Goal: Transaction & Acquisition: Subscribe to service/newsletter

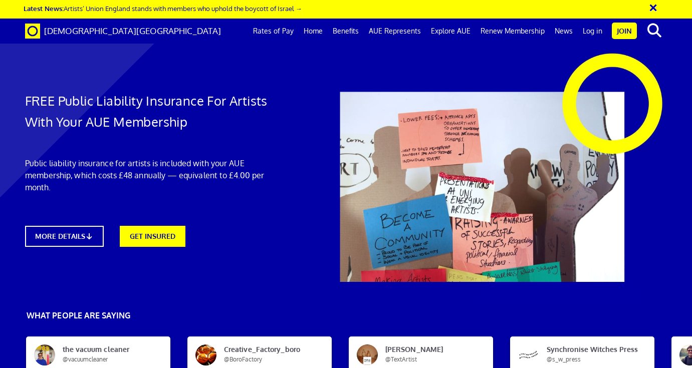
scroll to position [0, 5]
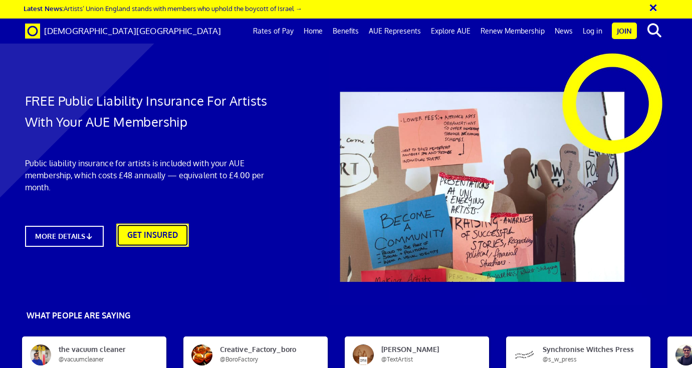
click at [157, 234] on link "GET INSURED" at bounding box center [152, 235] width 72 height 23
click at [151, 235] on link "GET INSURED" at bounding box center [152, 235] width 72 height 23
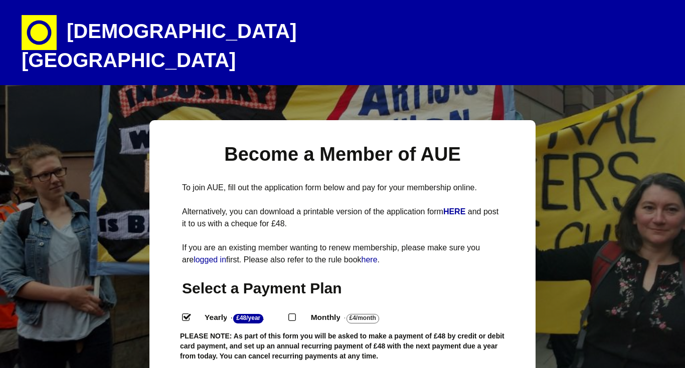
select select
click at [250, 314] on strong "£48/Year" at bounding box center [248, 319] width 30 height 10
click at [188, 314] on input "Yearly - £48/Year ." at bounding box center [185, 317] width 7 height 7
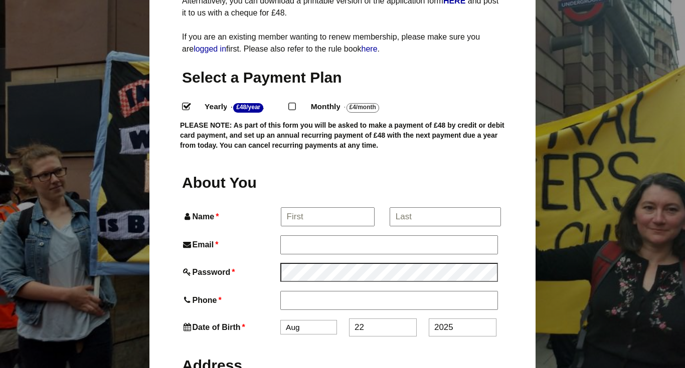
scroll to position [209, 0]
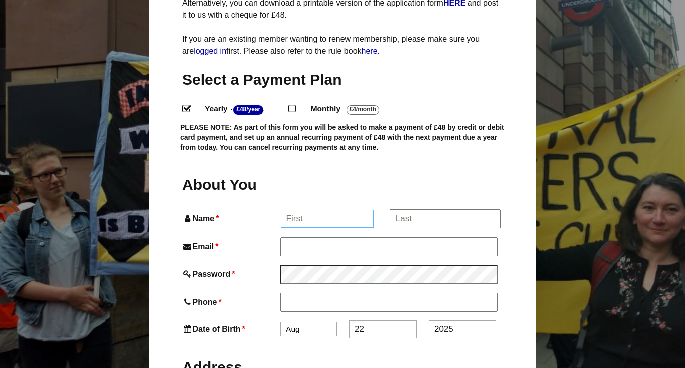
click at [295, 210] on input "Name *" at bounding box center [327, 219] width 93 height 18
type input "Bob"
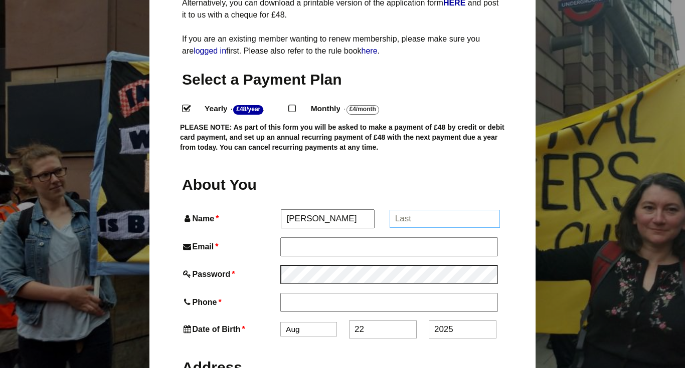
type input "Bob Anderton"
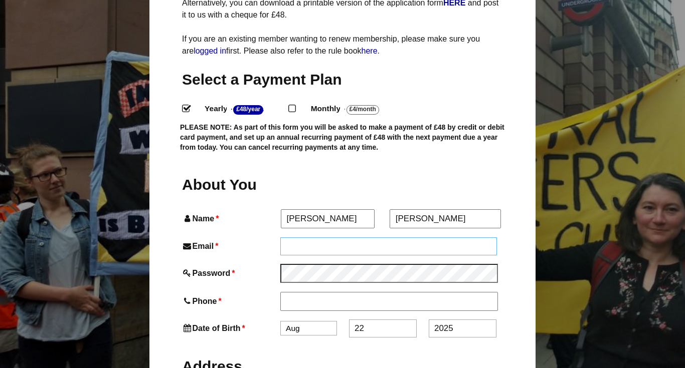
type input "andertondesign@yahoo.co.uk"
type input "01904795851"
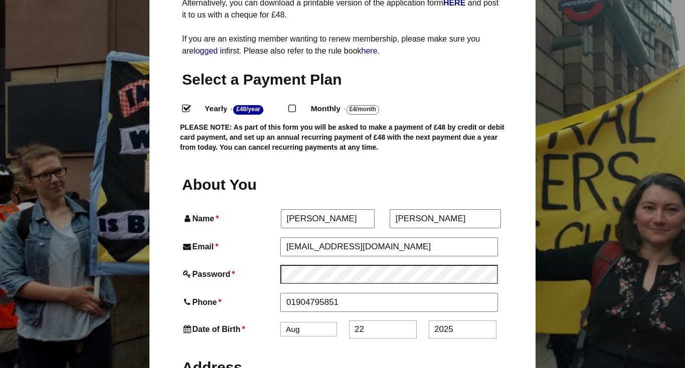
type input "74 Windmill Rise, Holgate"
type input "Holgate"
type input "York"
type input "YO26 4TX"
drag, startPoint x: 368, startPoint y: 310, endPoint x: 347, endPoint y: 309, distance: 21.6
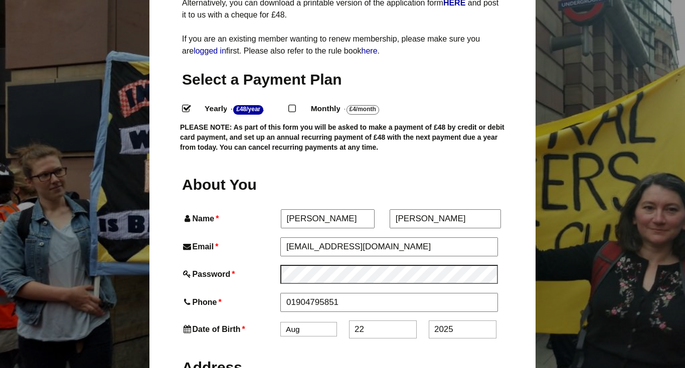
click at [347, 321] on div "Date of Birth * Jan Feb Mar Apr May Jun Jul Aug Sep Oct Nov Dec 22 2025" at bounding box center [342, 330] width 321 height 18
type input "14"
drag, startPoint x: 455, startPoint y: 310, endPoint x: 403, endPoint y: 302, distance: 52.7
click at [403, 321] on div "Date of Birth * Jan Feb Mar Apr May Jun Jul Aug Sep Oct Nov Dec 14 2025" at bounding box center [342, 330] width 321 height 18
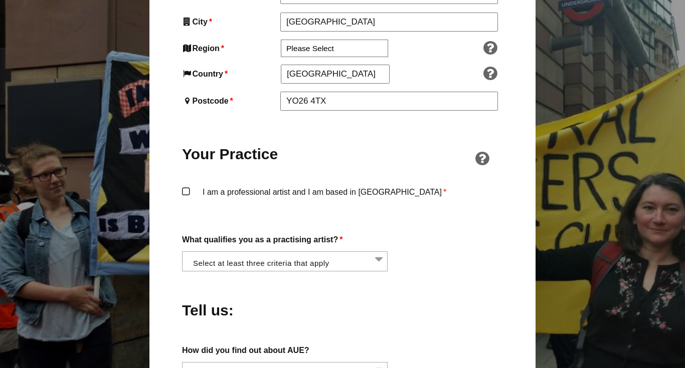
scroll to position [672, 0]
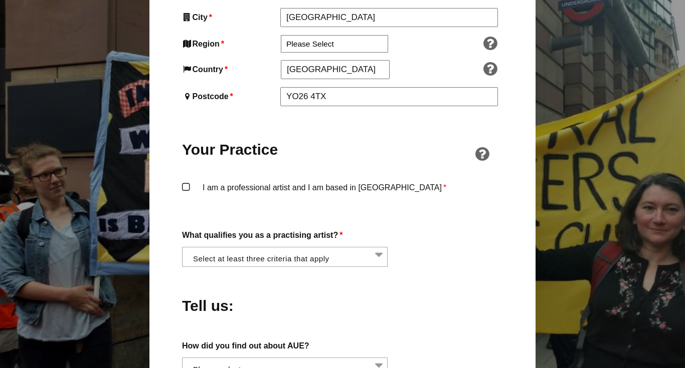
type input "1946"
click at [186, 181] on label "I am a professional artist and I am based in England *" at bounding box center [342, 196] width 321 height 30
click at [0, 0] on input "I am a professional artist and I am based in England *" at bounding box center [0, 0] width 0 height 0
click at [372, 248] on li at bounding box center [288, 256] width 206 height 17
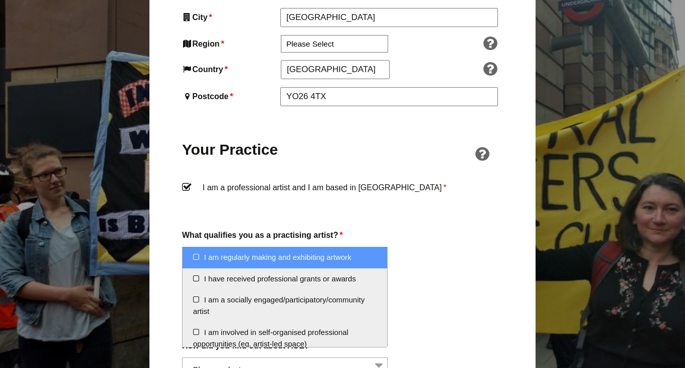
click at [308, 255] on li "I am regularly making and exhibiting artwork" at bounding box center [284, 258] width 204 height 22
select select "regularly_making_and_exhibiting_artwork"
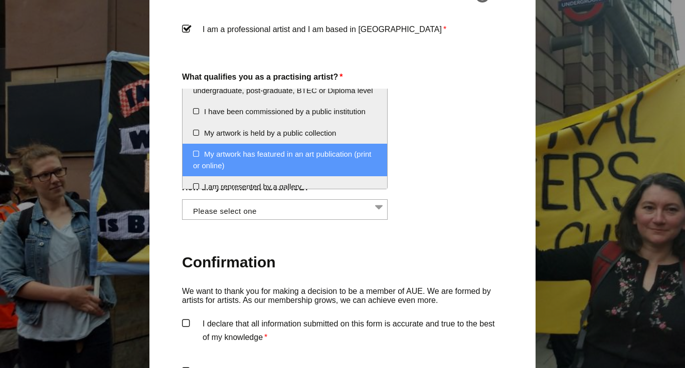
scroll to position [126, 0]
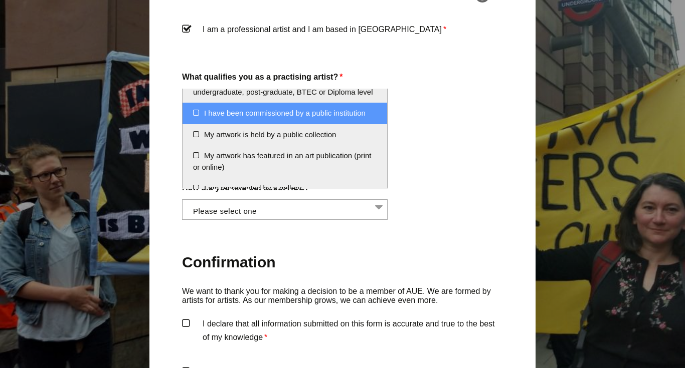
click at [195, 124] on li "I have been commissioned by a public institution" at bounding box center [284, 114] width 204 height 22
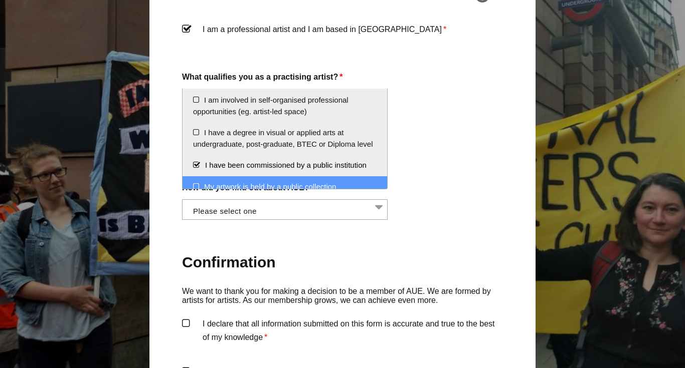
scroll to position [72, 0]
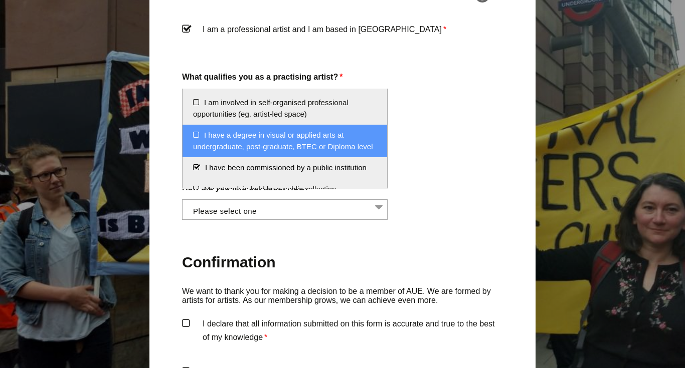
click at [196, 134] on li "I have a degree in visual or applied arts at undergraduate, post-graduate, BTEC…" at bounding box center [284, 141] width 204 height 33
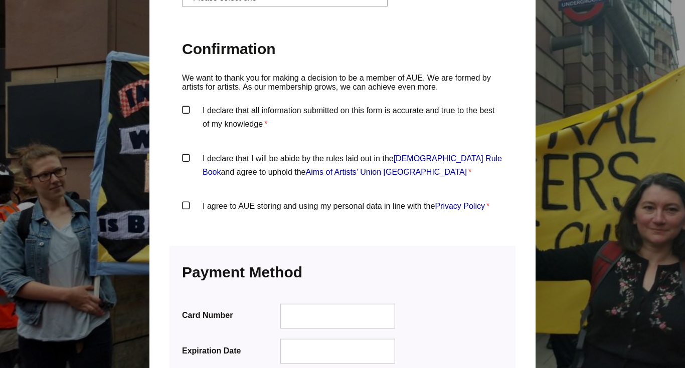
scroll to position [1025, 0]
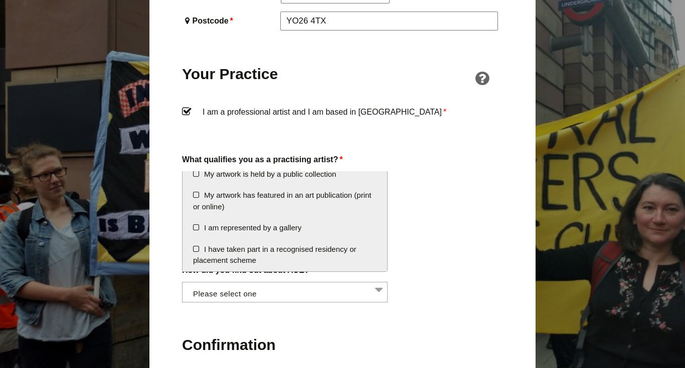
click at [669, 40] on html "Artists' Union England Artists are workers too and deserve fair pay and working…" at bounding box center [342, 104] width 685 height 1702
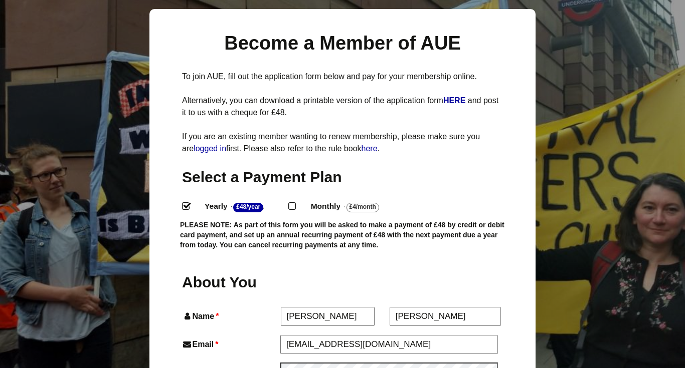
scroll to position [112, 0]
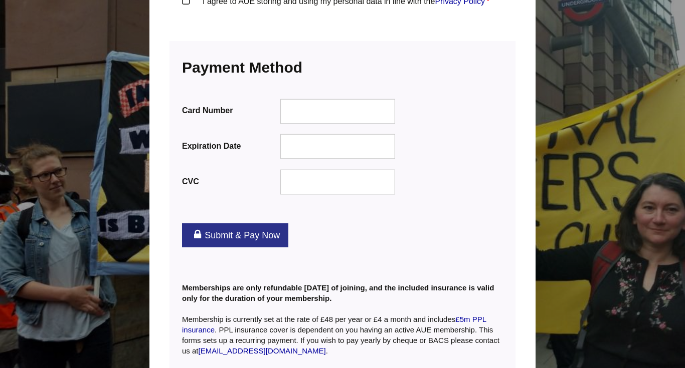
scroll to position [1313, 0]
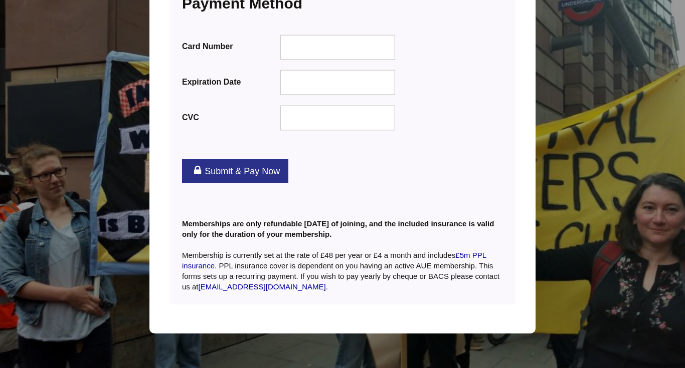
drag, startPoint x: 689, startPoint y: 294, endPoint x: 689, endPoint y: 349, distance: 55.6
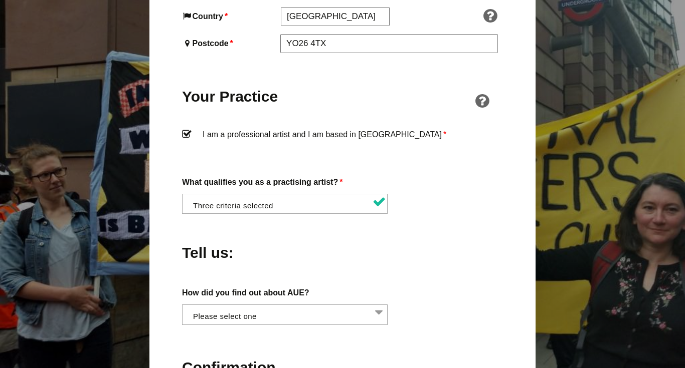
click at [249, 267] on form "Membership Level change You have selected the Membership membership level. The …" at bounding box center [342, 223] width 321 height 1338
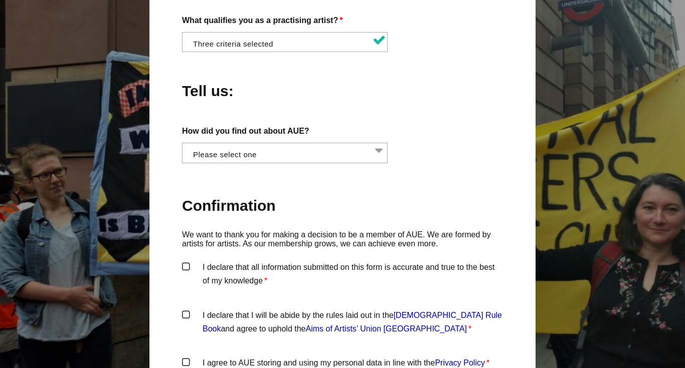
scroll to position [894, 0]
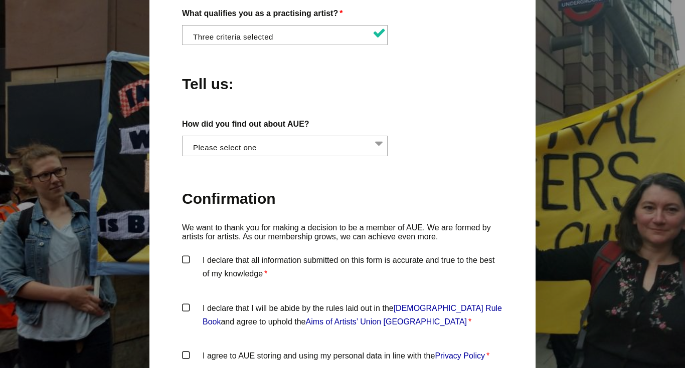
click at [372, 136] on li at bounding box center [288, 144] width 206 height 17
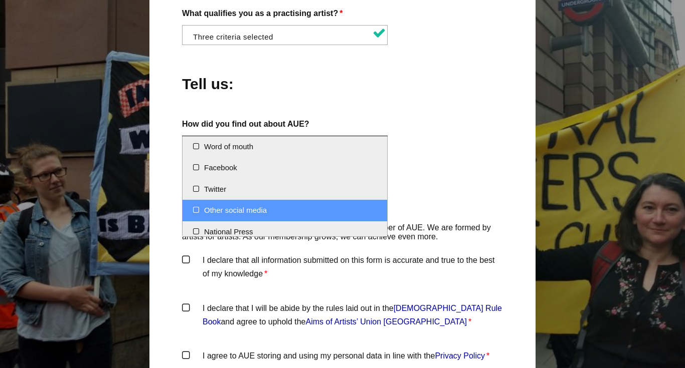
select select "Other social media"
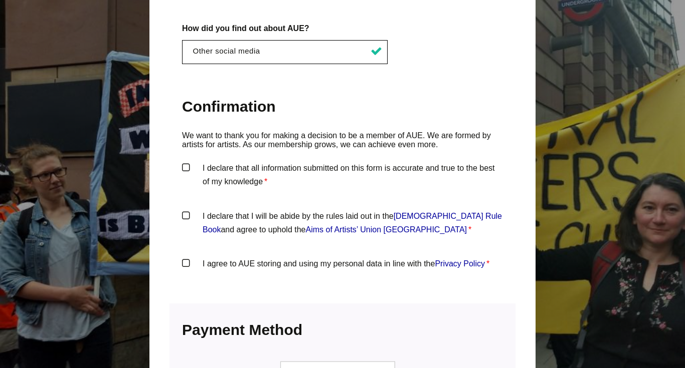
scroll to position [980, 0]
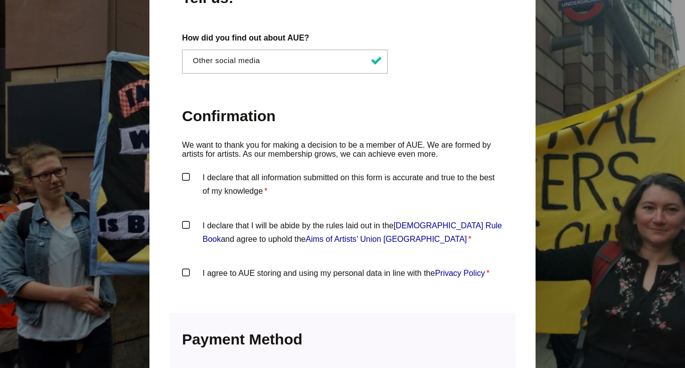
click at [186, 171] on label "I declare that all information submitted on this form is accurate and true to t…" at bounding box center [342, 186] width 321 height 30
click at [0, 0] on input "I declare that all information submitted on this form is accurate and true to t…" at bounding box center [0, 0] width 0 height 0
click at [186, 219] on label "I declare that I will be abide by the rules laid out in the Artists' Union Engl…" at bounding box center [342, 234] width 321 height 30
click at [0, 0] on input "I declare that I will be abide by the rules laid out in the Artists' Union Engl…" at bounding box center [0, 0] width 0 height 0
click at [186, 267] on label "I agree to AUE storing and using my personal data in line with the Privacy Poli…" at bounding box center [342, 282] width 321 height 30
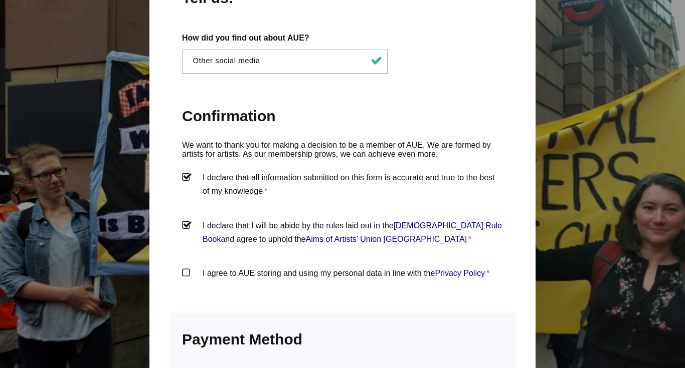
click at [0, 0] on input "I agree to AUE storing and using my personal data in line with the Privacy Poli…" at bounding box center [0, 0] width 0 height 0
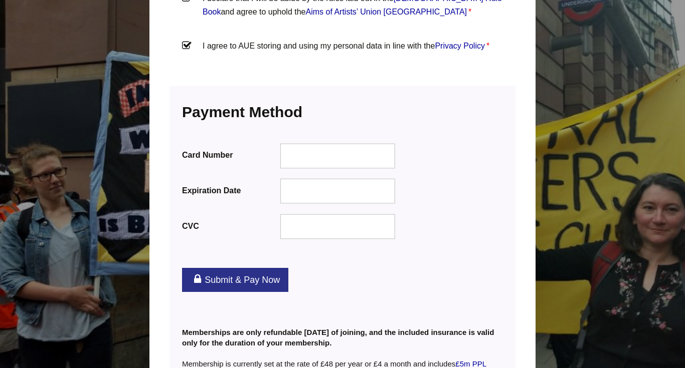
scroll to position [1210, 0]
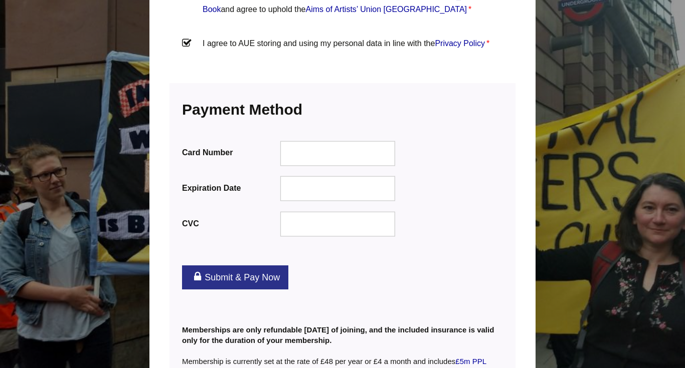
click at [484, 102] on h3 "Payment Information We accept all major credit cards" at bounding box center [342, 111] width 321 height 32
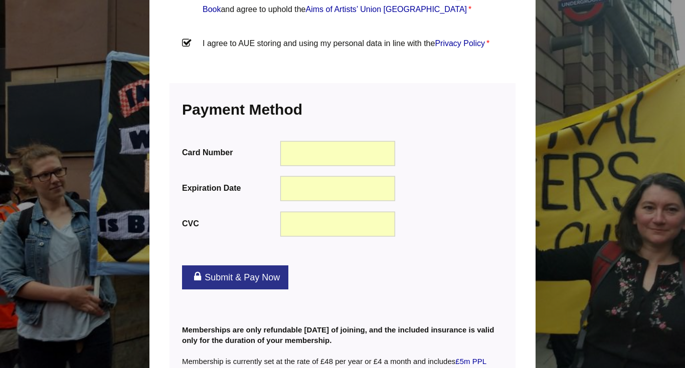
click at [239, 266] on link "Submit & Pay Now" at bounding box center [235, 278] width 106 height 24
